Goal: Task Accomplishment & Management: Use online tool/utility

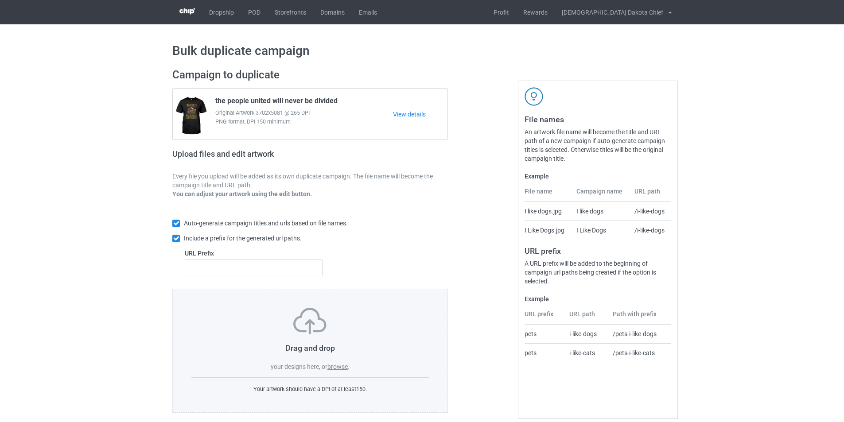
click at [345, 369] on label "browse" at bounding box center [338, 366] width 20 height 7
click at [0, 0] on input "browse" at bounding box center [0, 0] width 0 height 0
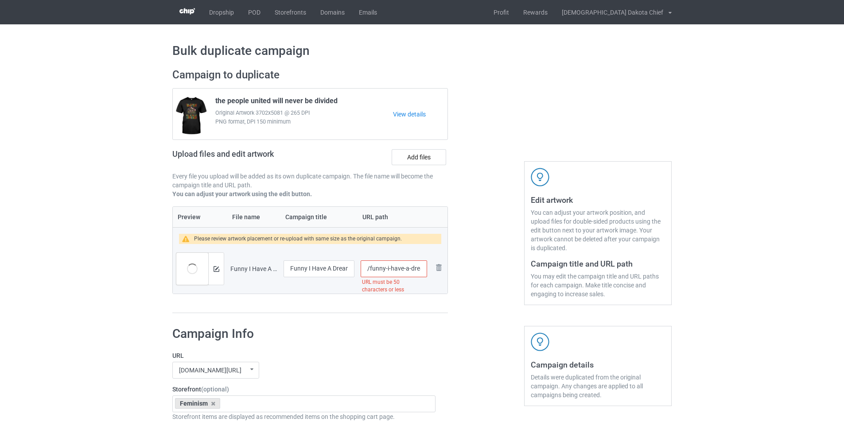
scroll to position [0, 93]
drag, startPoint x: 403, startPoint y: 270, endPoint x: 458, endPoint y: 269, distance: 55.4
click at [458, 269] on div "Campaign to duplicate the people united will never be divided Original Artwork …" at bounding box center [422, 191] width 512 height 258
type input "/funny-i-have"
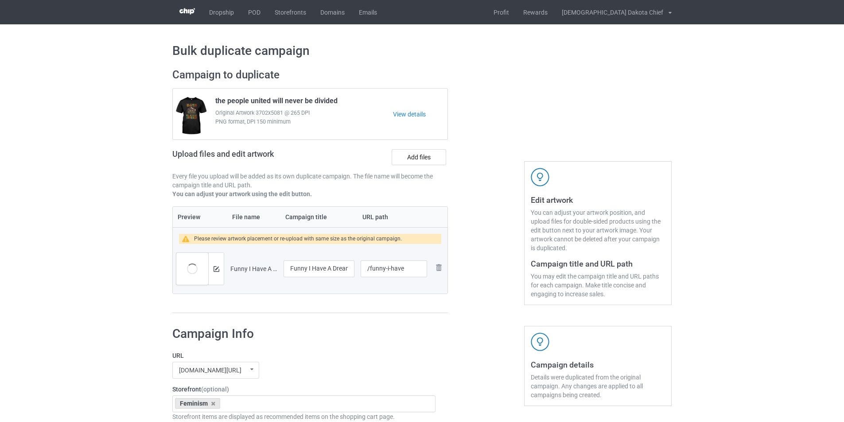
drag, startPoint x: 342, startPoint y: 270, endPoint x: 376, endPoint y: 270, distance: 34.1
click at [376, 270] on tr "Preview and edit artwork Funny I Have A Dream Make Prison Great Again T-Shirt.p…" at bounding box center [310, 269] width 275 height 50
click at [345, 269] on input "Funny I Have A Dream Make Prison Great Again T-Shirt" at bounding box center [319, 269] width 71 height 17
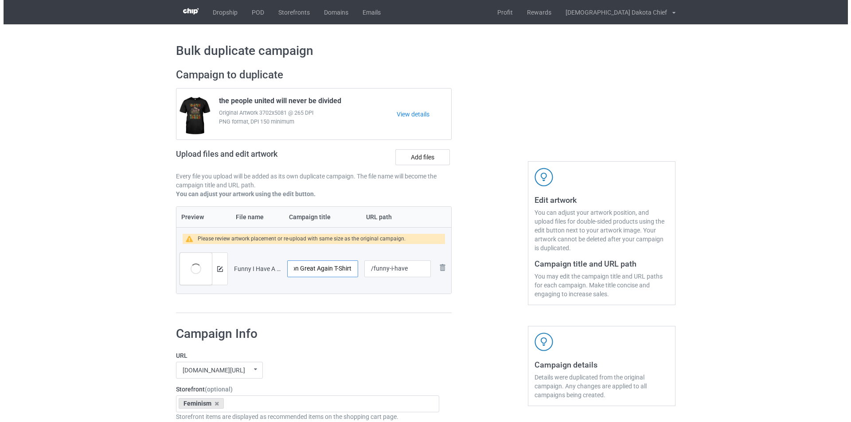
scroll to position [0, 0]
drag, startPoint x: 332, startPoint y: 271, endPoint x: 258, endPoint y: 275, distance: 74.1
click at [258, 275] on tr "Preview and edit artwork Funny I Have A Dream Make Prison Great Again T-Shirt.p…" at bounding box center [310, 269] width 275 height 50
click at [323, 306] on div "Preview File name Campaign title URL path Please review artwork placement or re…" at bounding box center [310, 260] width 276 height 107
click at [218, 269] on img at bounding box center [217, 269] width 6 height 6
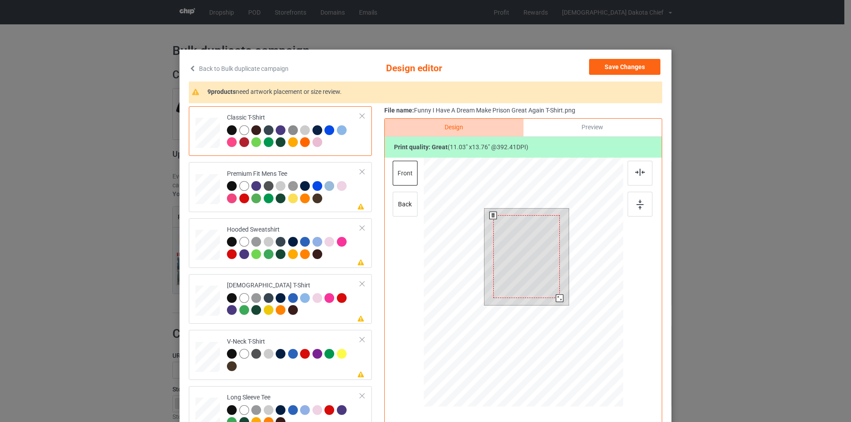
drag, startPoint x: 559, startPoint y: 304, endPoint x: 557, endPoint y: 295, distance: 8.8
click at [557, 295] on div at bounding box center [560, 299] width 8 height 8
click at [557, 296] on div at bounding box center [560, 299] width 8 height 8
click at [335, 199] on div at bounding box center [293, 193] width 133 height 24
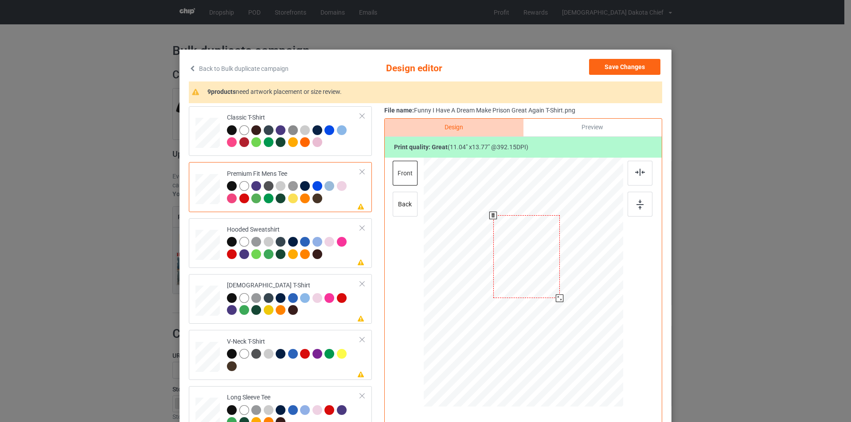
click at [531, 264] on div at bounding box center [526, 256] width 66 height 83
click at [338, 257] on div at bounding box center [293, 249] width 133 height 24
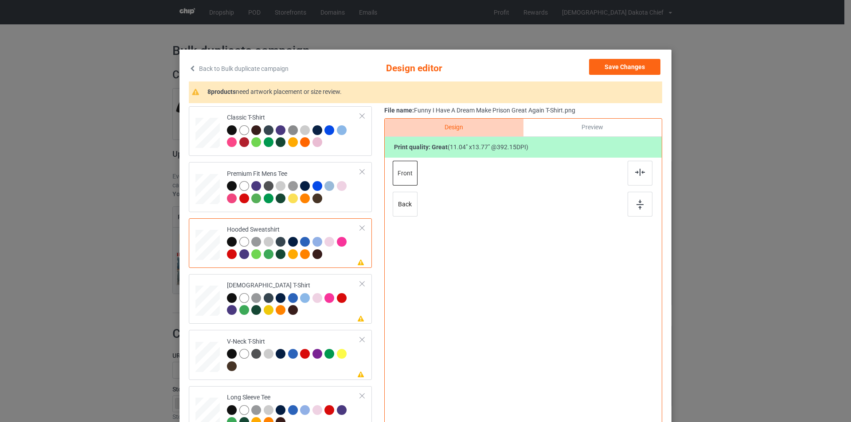
click at [525, 266] on div at bounding box center [523, 273] width 230 height 230
click at [525, 265] on div at bounding box center [526, 260] width 56 height 70
click at [317, 313] on div at bounding box center [293, 305] width 133 height 24
click at [524, 256] on div at bounding box center [524, 256] width 61 height 75
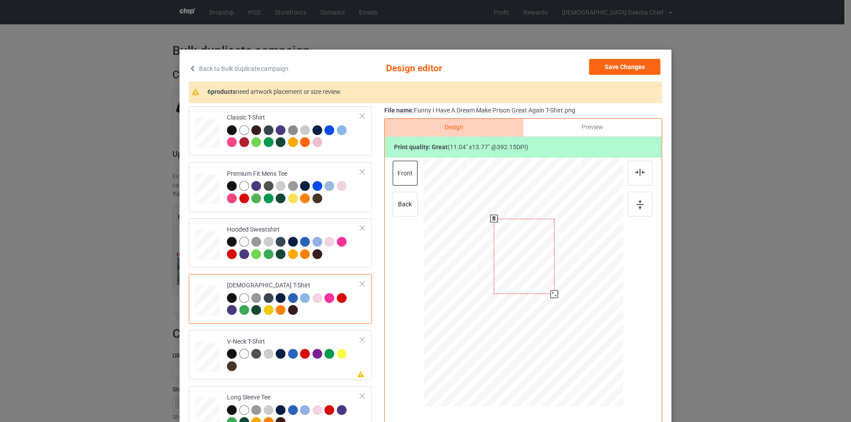
click at [524, 256] on div at bounding box center [524, 256] width 61 height 75
click at [316, 336] on td "Please review artwork placement V-Neck T-Shirt" at bounding box center [293, 355] width 143 height 43
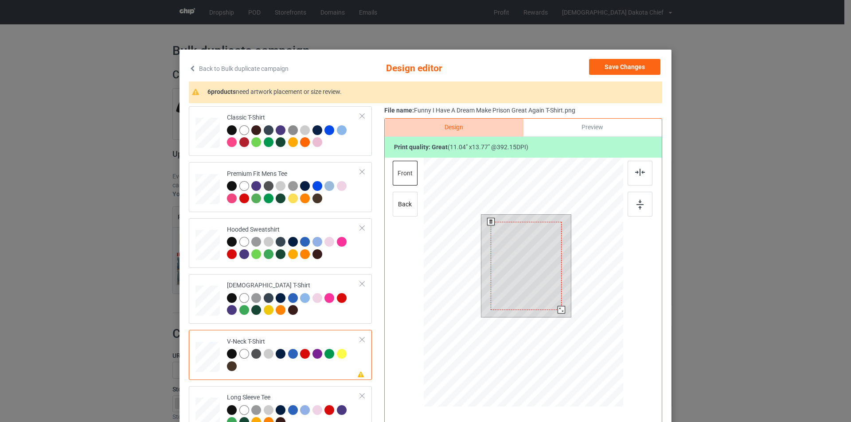
click at [529, 272] on div at bounding box center [526, 266] width 71 height 88
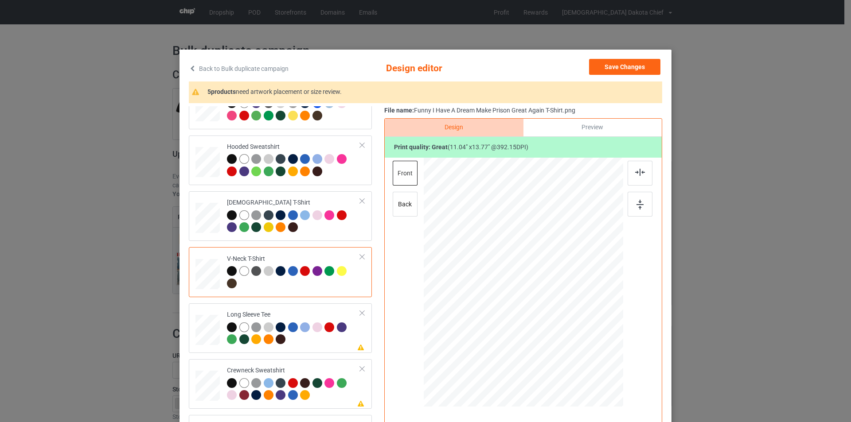
scroll to position [177, 0]
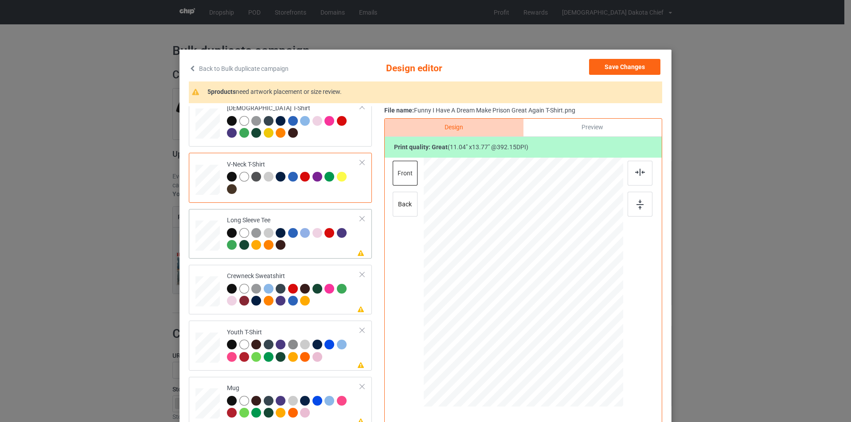
click at [328, 241] on div at bounding box center [293, 240] width 133 height 24
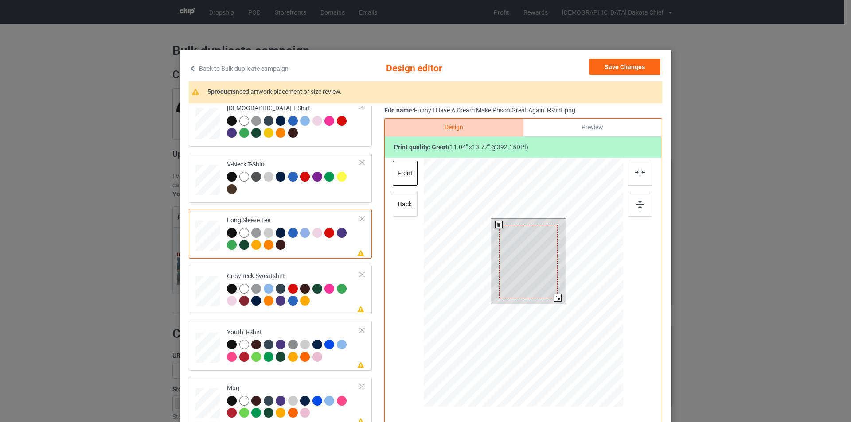
click at [520, 236] on div at bounding box center [528, 261] width 59 height 73
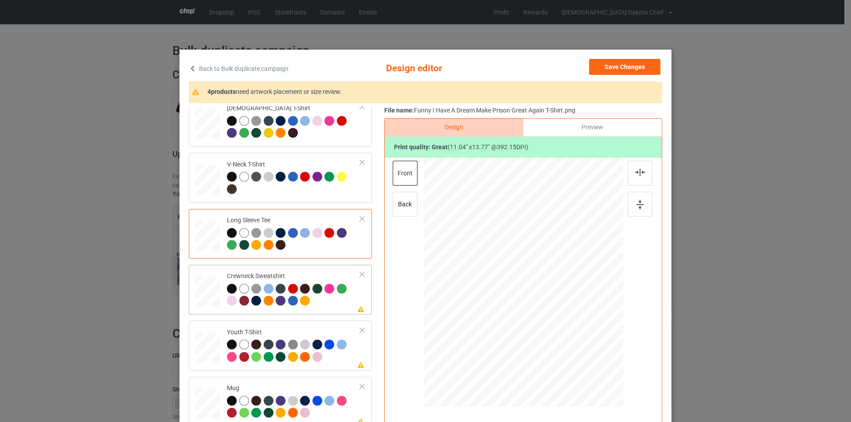
click at [324, 296] on div at bounding box center [330, 290] width 12 height 12
click at [541, 250] on div at bounding box center [523, 273] width 230 height 230
click at [541, 250] on div at bounding box center [527, 263] width 70 height 86
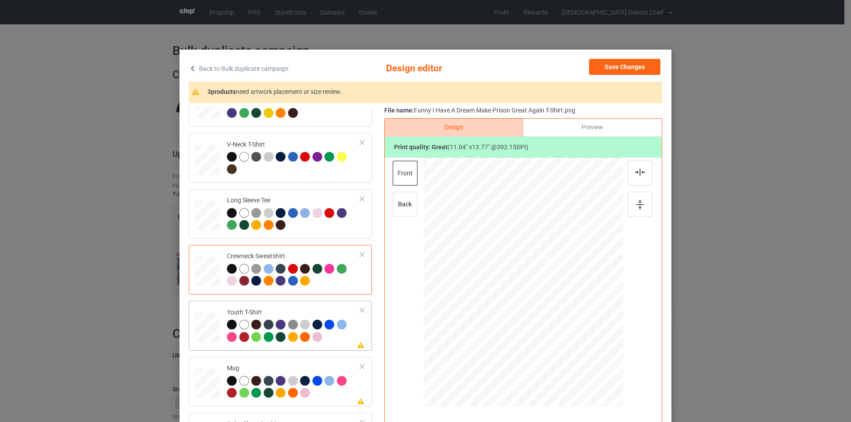
scroll to position [208, 0]
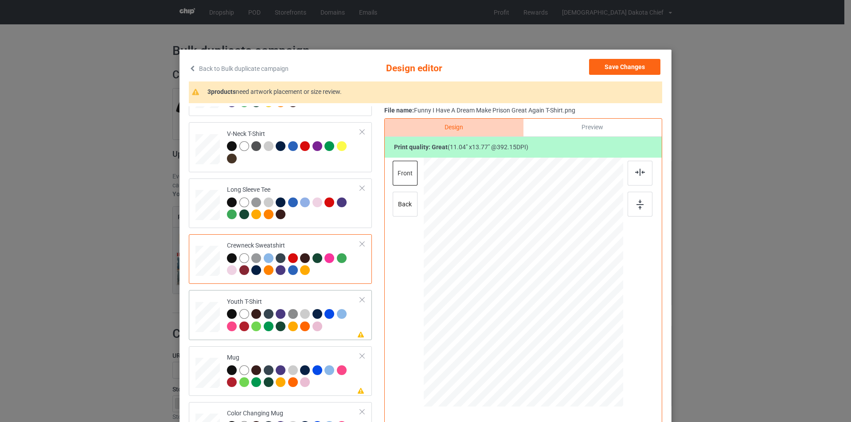
click at [324, 298] on div "Youth T-Shirt" at bounding box center [293, 314] width 133 height 33
click at [533, 247] on div at bounding box center [521, 274] width 66 height 82
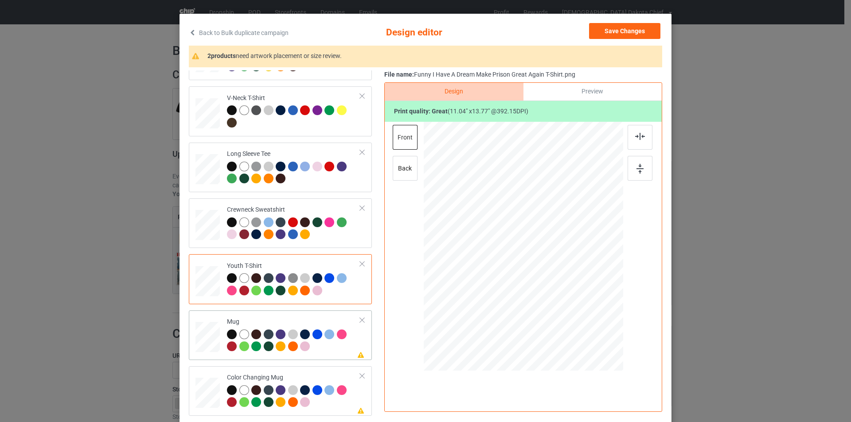
scroll to position [89, 0]
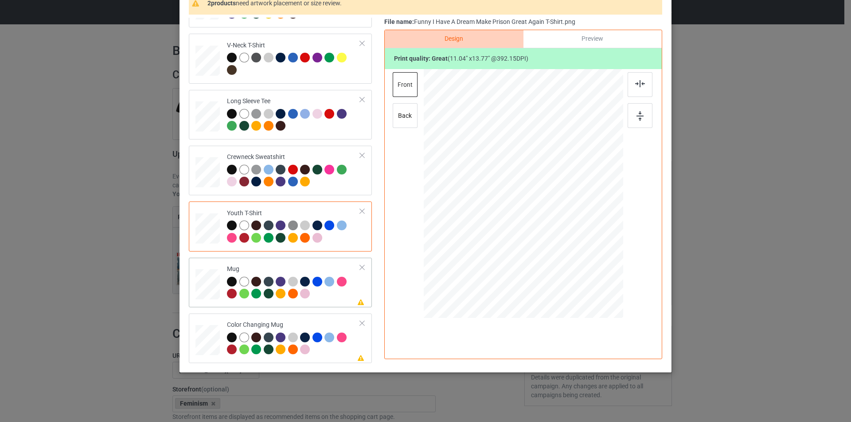
click at [331, 296] on div at bounding box center [293, 289] width 133 height 24
drag, startPoint x: 582, startPoint y: 268, endPoint x: 548, endPoint y: 228, distance: 52.5
click at [548, 228] on div at bounding box center [551, 228] width 8 height 8
drag, startPoint x: 523, startPoint y: 201, endPoint x: 578, endPoint y: 203, distance: 55.0
click at [578, 203] on div at bounding box center [578, 195] width 55 height 68
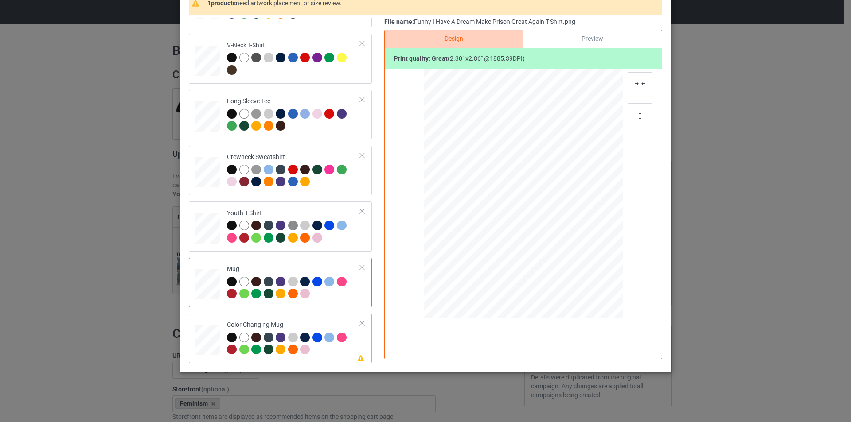
click at [320, 323] on div "Color Changing Mug" at bounding box center [293, 337] width 133 height 33
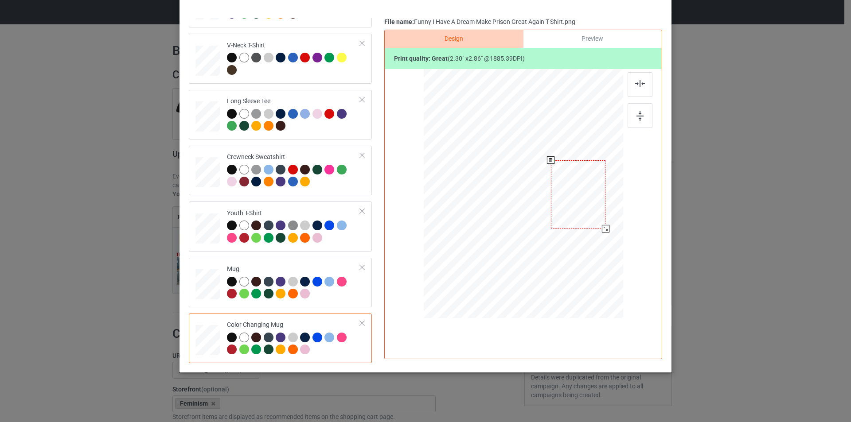
click at [577, 200] on div at bounding box center [578, 194] width 55 height 68
click at [603, 228] on div at bounding box center [606, 229] width 8 height 8
click at [577, 196] on div at bounding box center [578, 194] width 55 height 69
click at [602, 227] on div at bounding box center [606, 229] width 8 height 8
click at [581, 206] on div at bounding box center [578, 195] width 55 height 68
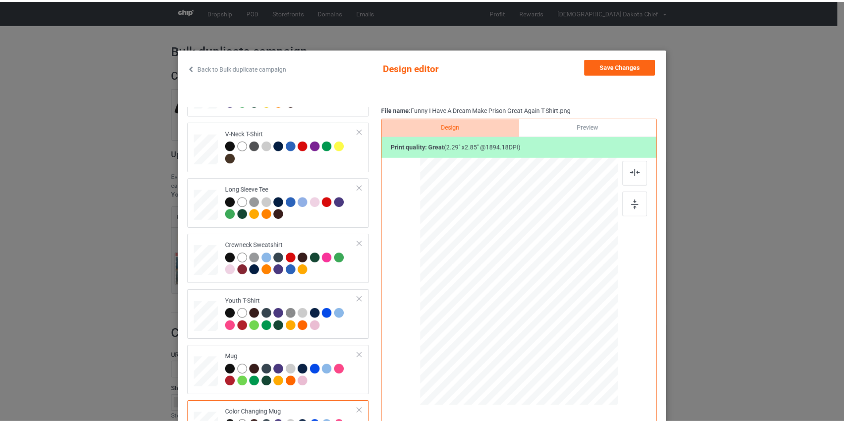
scroll to position [0, 0]
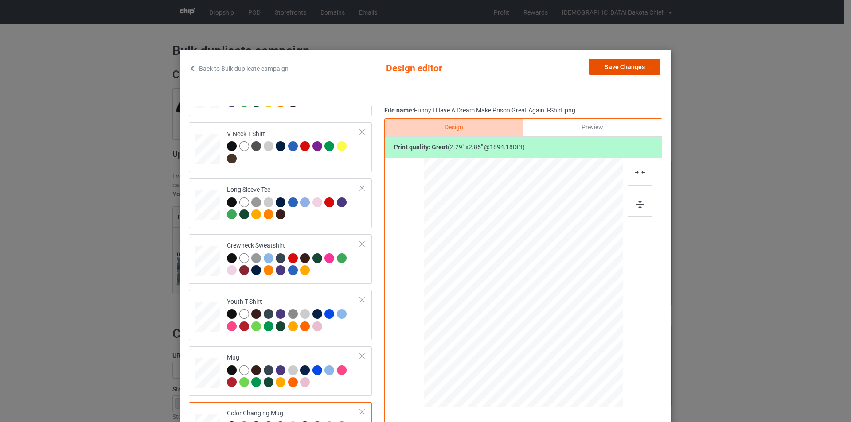
click at [617, 69] on button "Save Changes" at bounding box center [624, 67] width 71 height 16
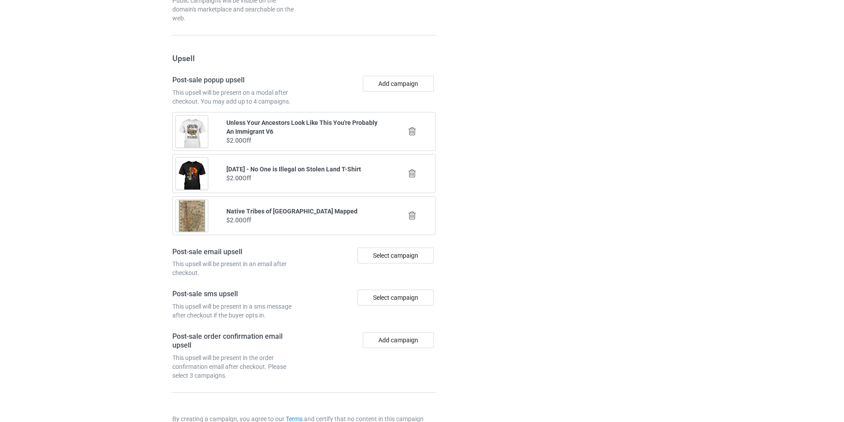
scroll to position [845, 0]
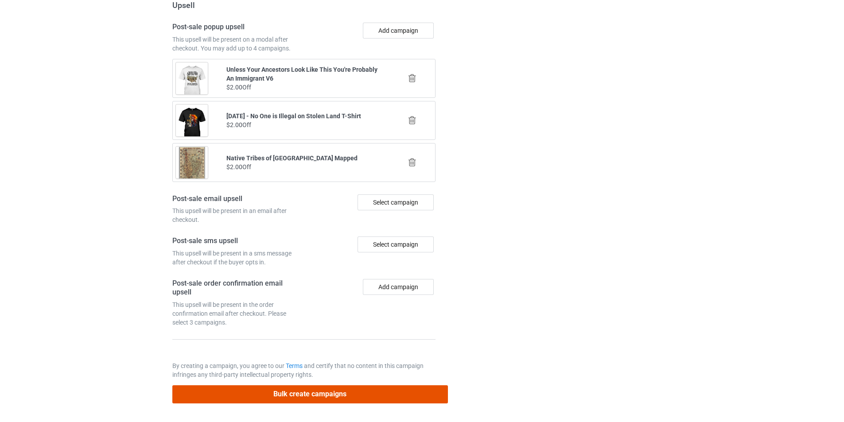
drag, startPoint x: 340, startPoint y: 394, endPoint x: 329, endPoint y: 388, distance: 12.9
click at [340, 393] on button "Bulk create campaigns" at bounding box center [310, 395] width 276 height 18
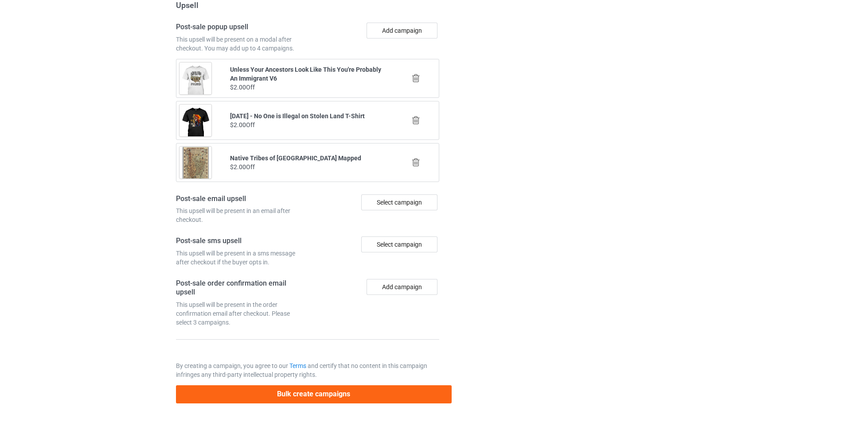
scroll to position [0, 0]
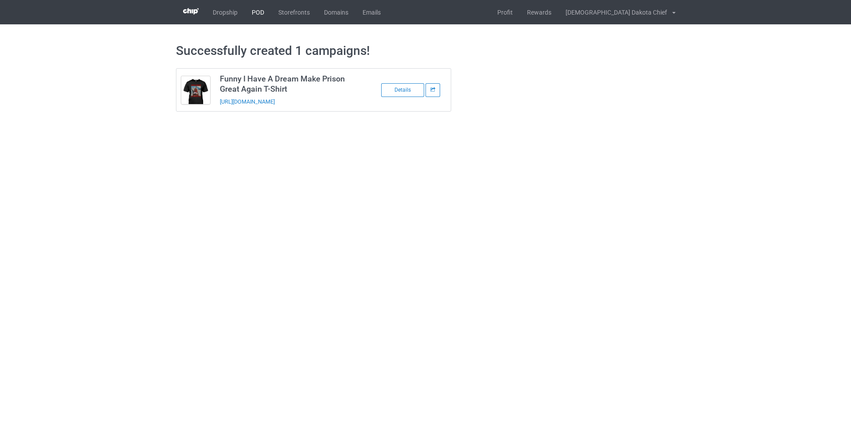
click at [259, 12] on link "POD" at bounding box center [258, 12] width 27 height 24
